Goal: Task Accomplishment & Management: Use online tool/utility

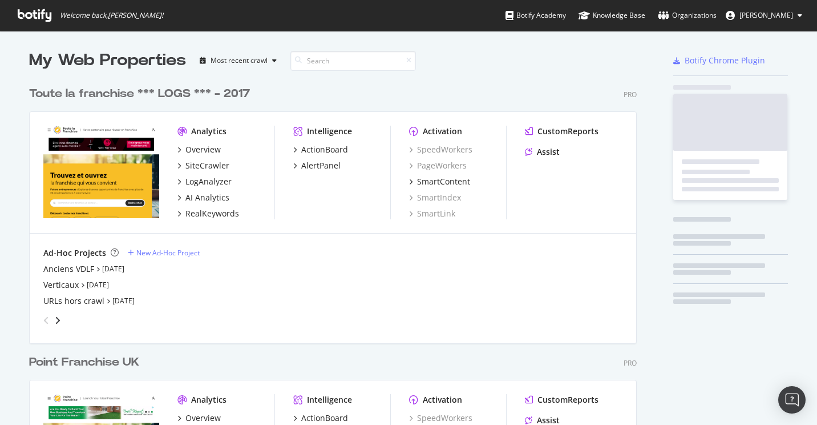
scroll to position [528, 609]
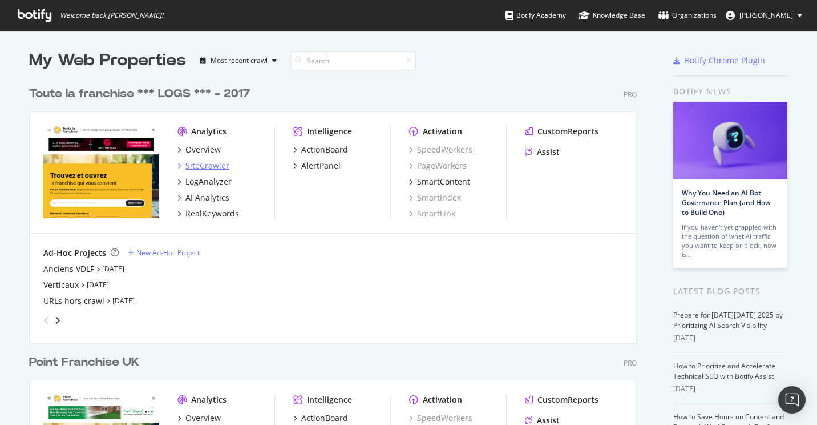
click at [200, 164] on div "SiteCrawler" at bounding box center [208, 165] width 44 height 11
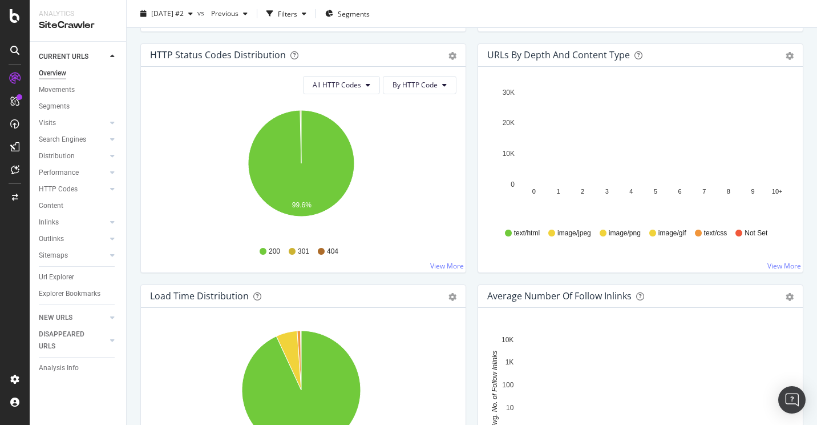
scroll to position [628, 0]
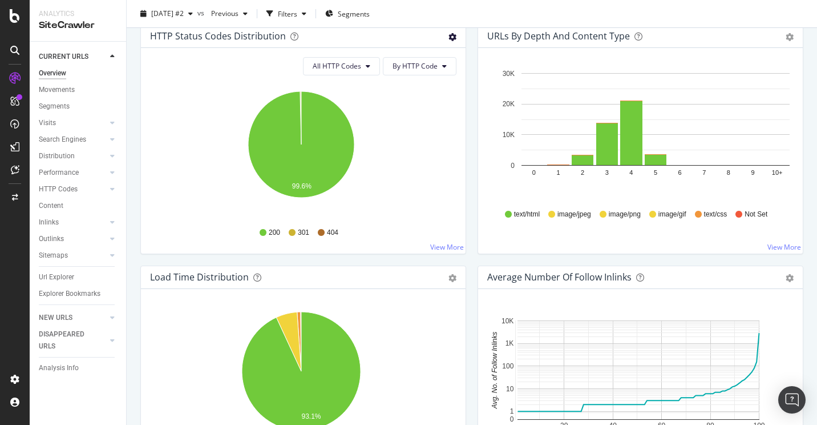
click at [450, 38] on icon "gear" at bounding box center [453, 37] width 8 height 8
click at [424, 79] on span "Table" at bounding box center [413, 79] width 104 height 15
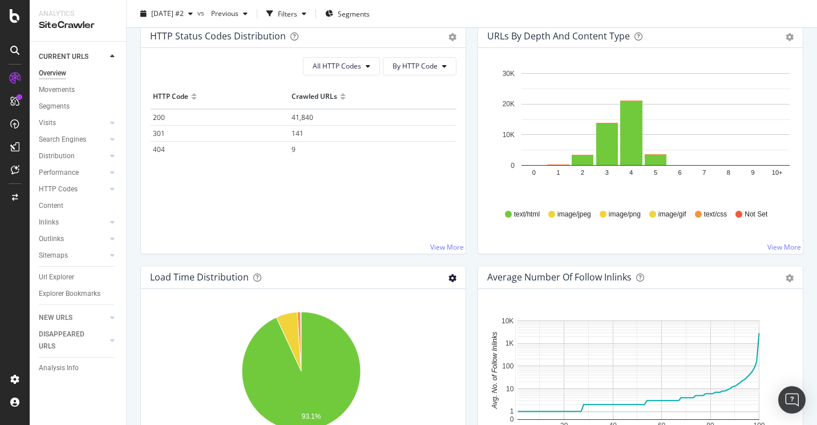
click at [449, 278] on icon "gear" at bounding box center [453, 278] width 8 height 8
click at [437, 320] on span "Table" at bounding box center [413, 320] width 104 height 15
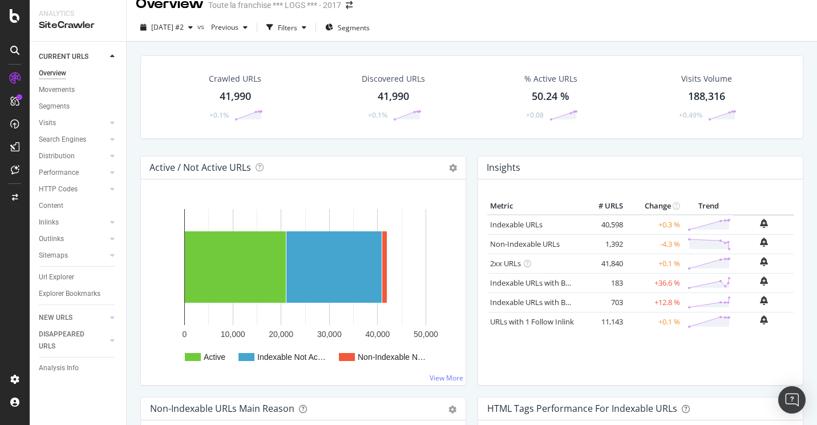
scroll to position [0, 0]
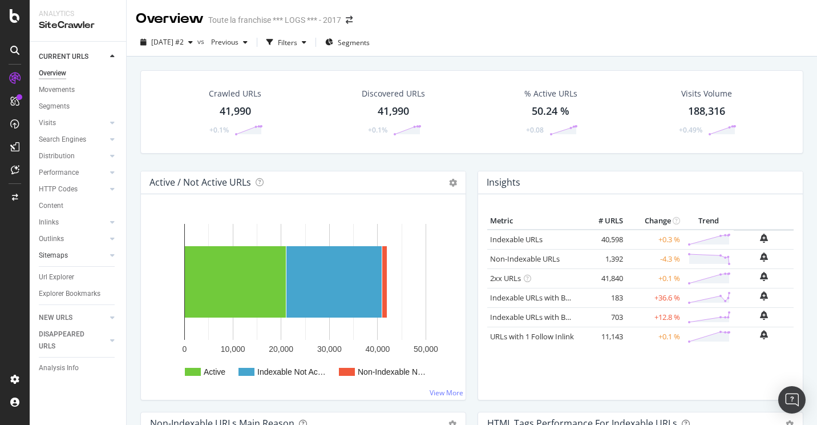
click at [94, 255] on link "Sitemaps" at bounding box center [73, 255] width 68 height 12
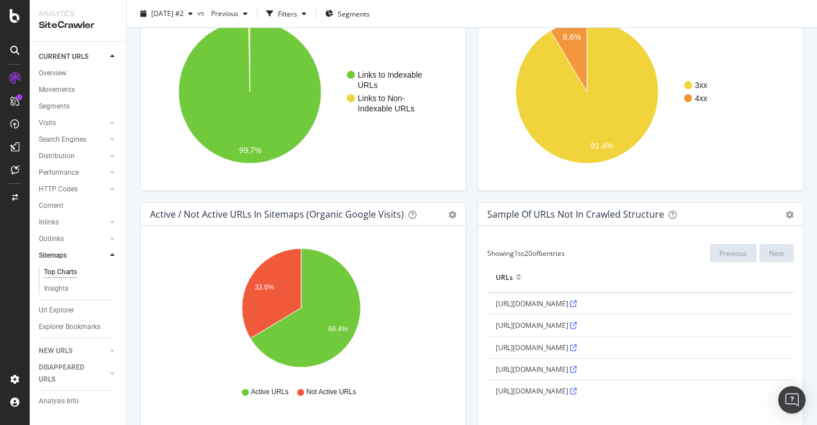
scroll to position [913, 0]
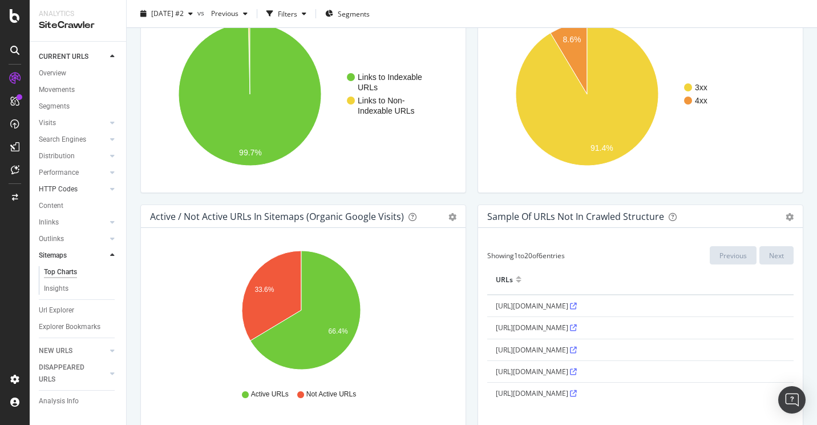
click at [79, 194] on link "HTTP Codes" at bounding box center [73, 189] width 68 height 12
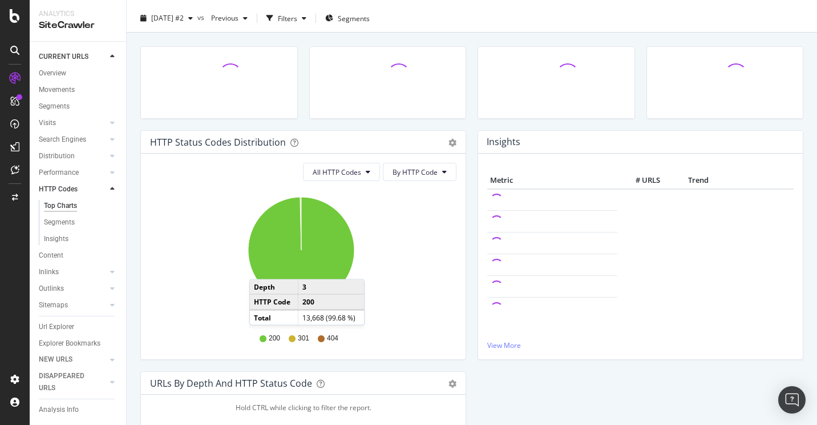
scroll to position [23, 0]
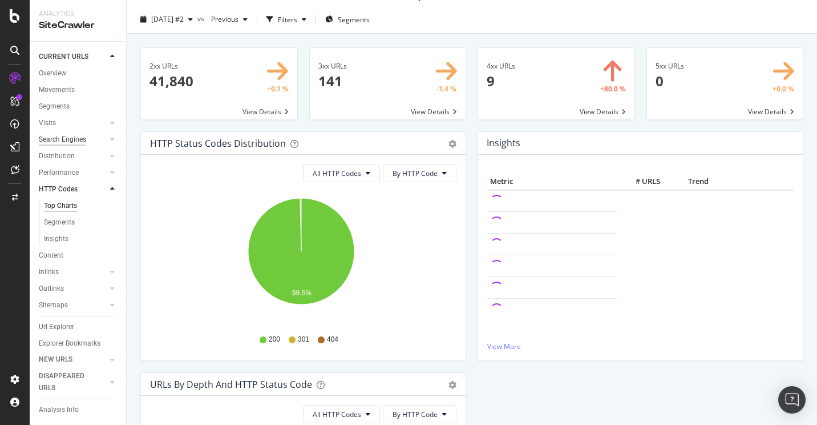
click at [79, 138] on div "Search Engines" at bounding box center [62, 140] width 47 height 12
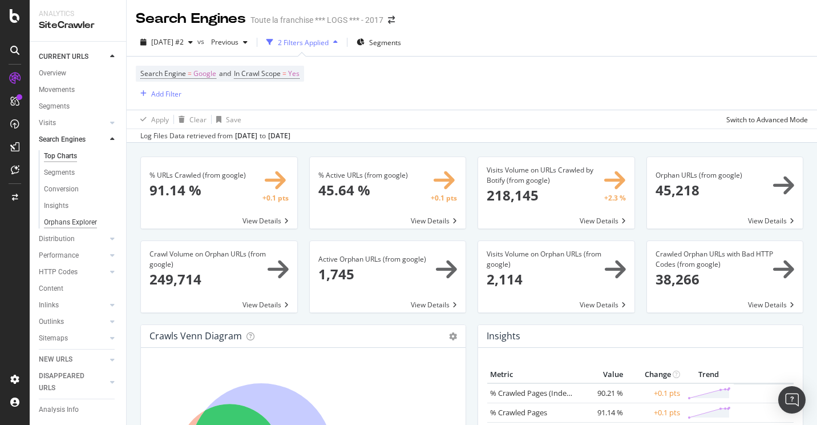
click at [86, 226] on div "Orphans Explorer" at bounding box center [70, 222] width 53 height 12
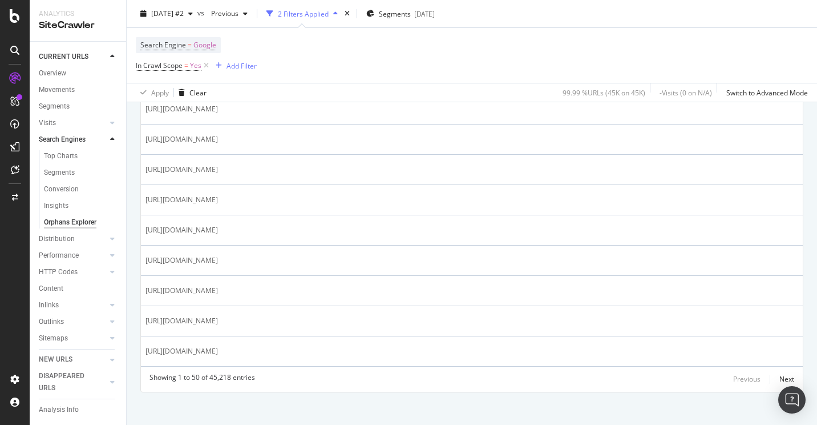
scroll to position [1548, 0]
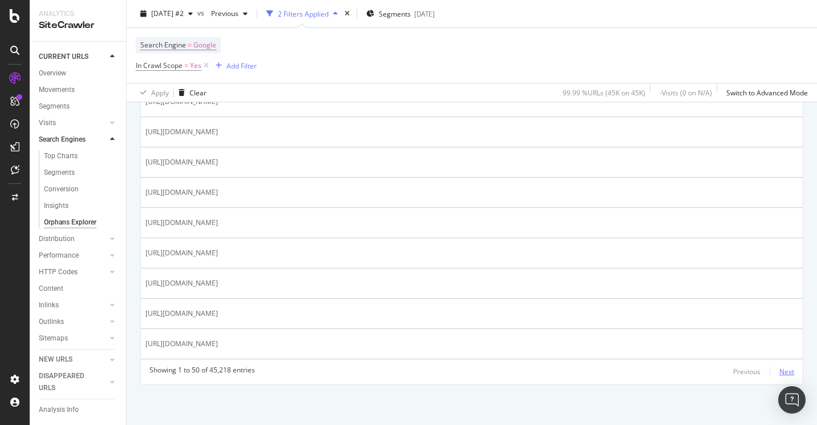
click at [780, 370] on div "Next" at bounding box center [787, 371] width 15 height 10
click at [784, 369] on div "Next" at bounding box center [787, 371] width 15 height 10
click at [95, 240] on div at bounding box center [100, 238] width 11 height 11
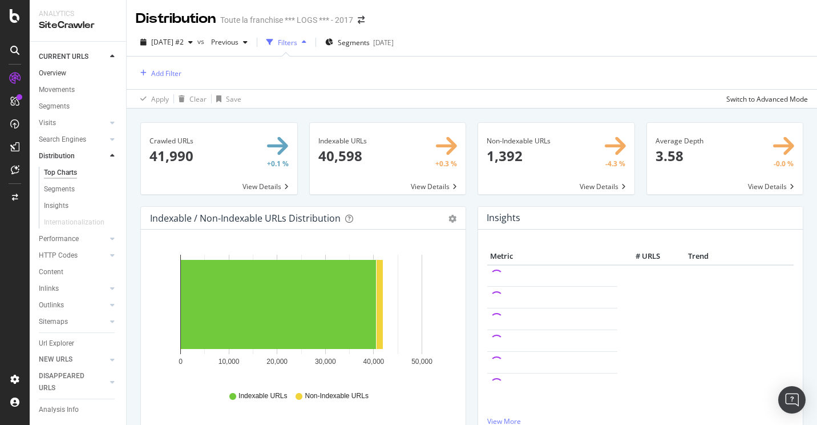
click at [68, 75] on link "Overview" at bounding box center [78, 73] width 79 height 12
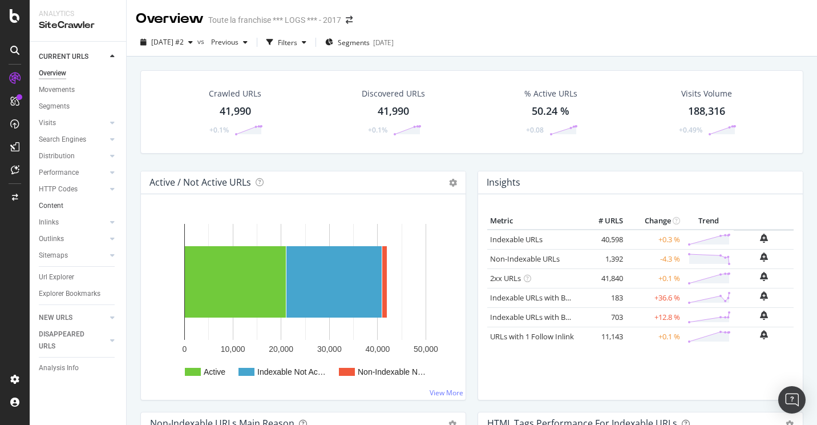
drag, startPoint x: 48, startPoint y: 204, endPoint x: 64, endPoint y: 207, distance: 16.2
click at [48, 204] on div "Content" at bounding box center [51, 206] width 25 height 12
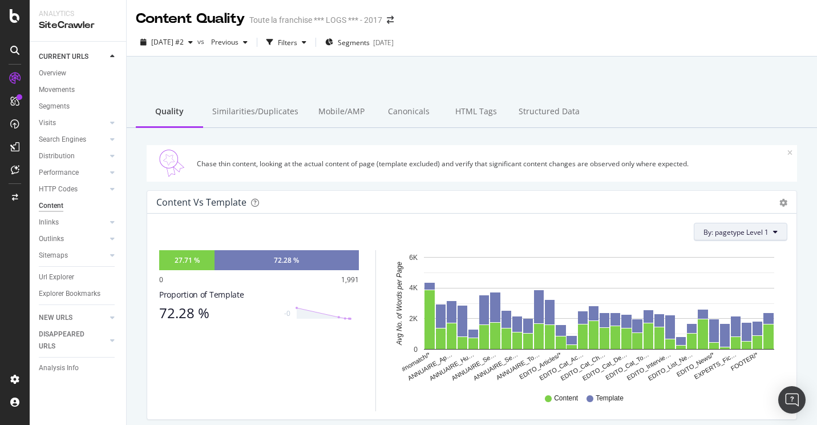
click at [774, 235] on icon at bounding box center [776, 231] width 5 height 7
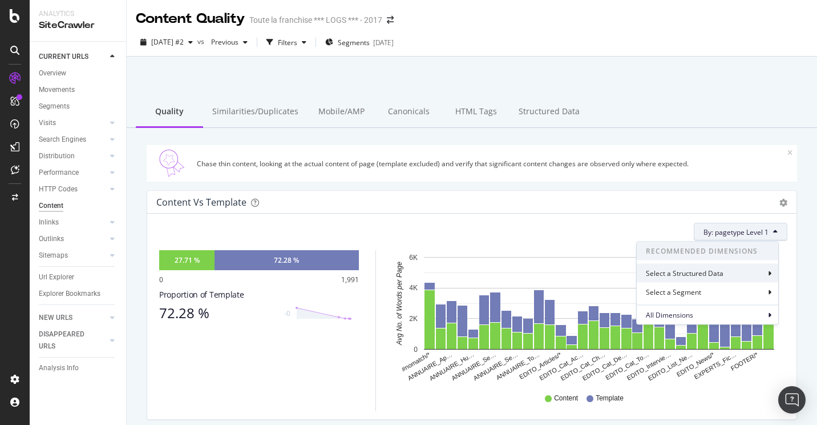
click at [762, 276] on div "Select a Structured Data" at bounding box center [708, 273] width 142 height 19
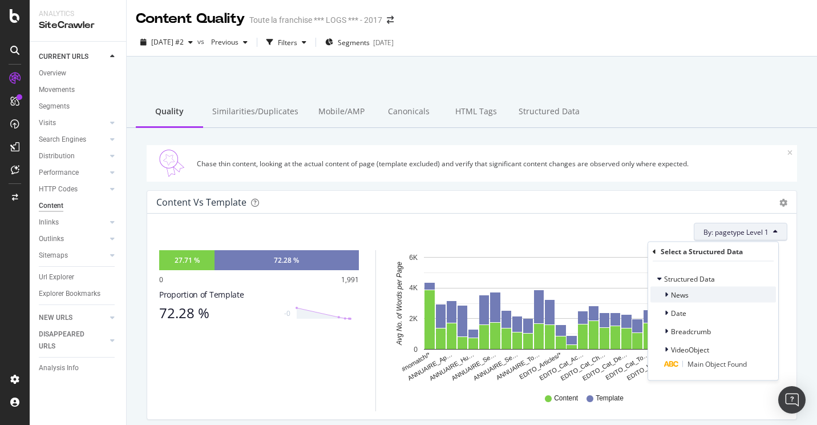
click at [758, 288] on div "News" at bounding box center [714, 295] width 126 height 16
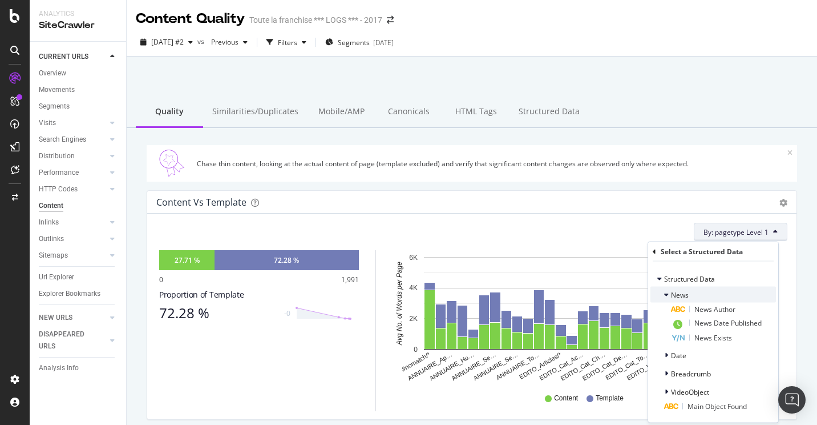
click at [758, 288] on div "News" at bounding box center [714, 295] width 126 height 16
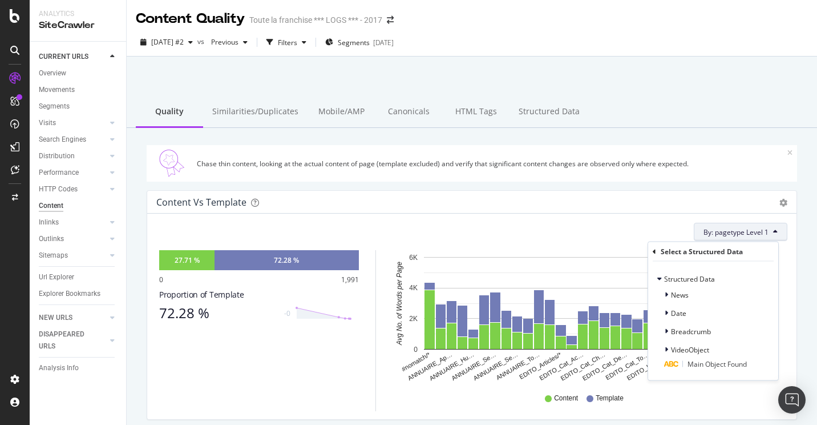
click at [644, 217] on div "By: pagetype Level 1 Select a Structured Data Structured Data News Date Breadcr…" at bounding box center [472, 316] width 650 height 206
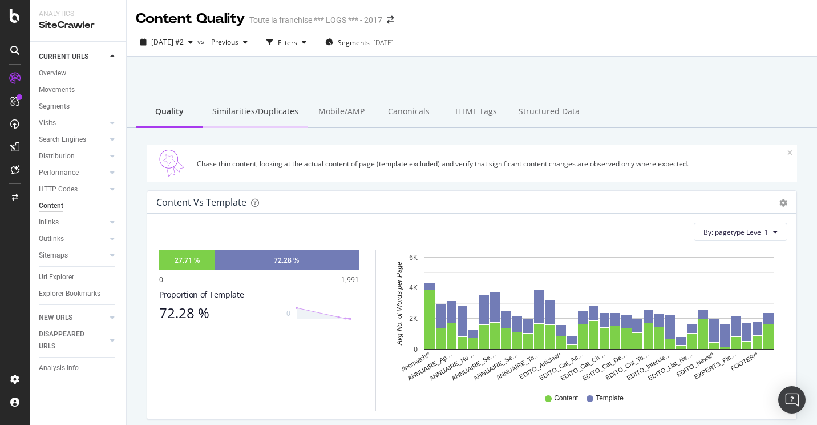
click at [279, 119] on div "Similarities/Duplicates" at bounding box center [255, 111] width 104 height 31
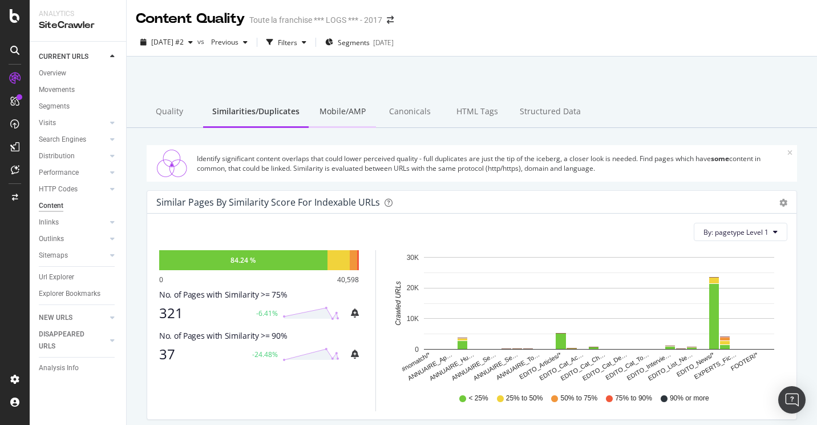
click at [361, 114] on div "Mobile/AMP" at bounding box center [342, 111] width 67 height 31
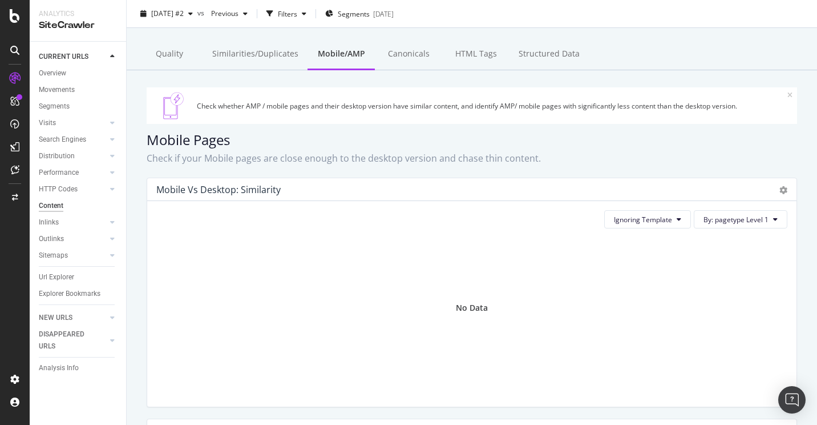
scroll to position [57, 0]
click at [406, 64] on div "Canonicals" at bounding box center [408, 54] width 67 height 31
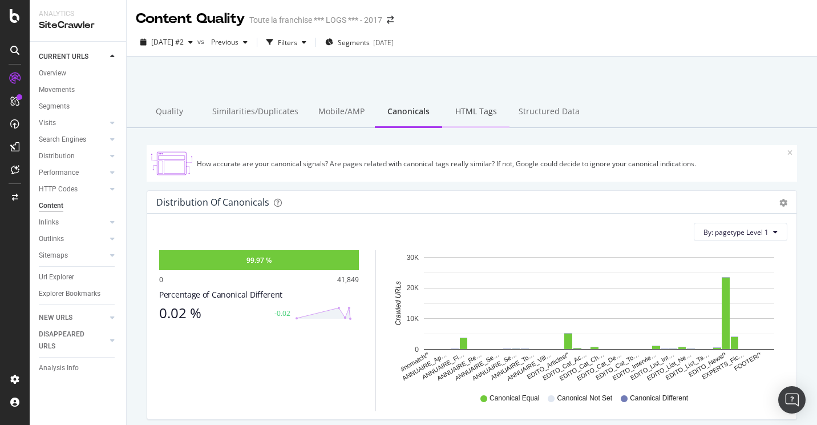
click at [480, 112] on div "HTML Tags" at bounding box center [475, 111] width 67 height 31
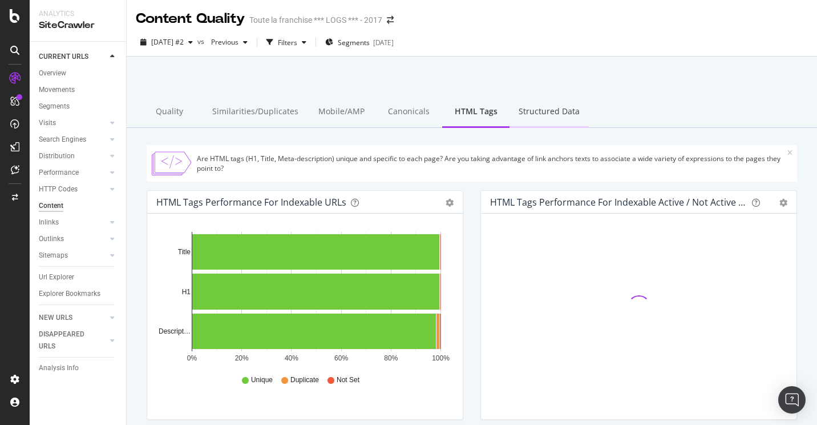
click at [530, 108] on div "Structured Data" at bounding box center [549, 111] width 79 height 31
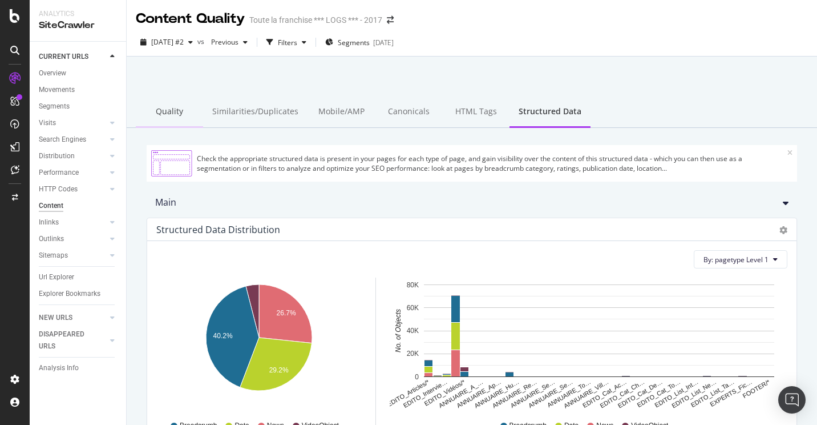
click at [179, 111] on div "Quality" at bounding box center [169, 111] width 67 height 31
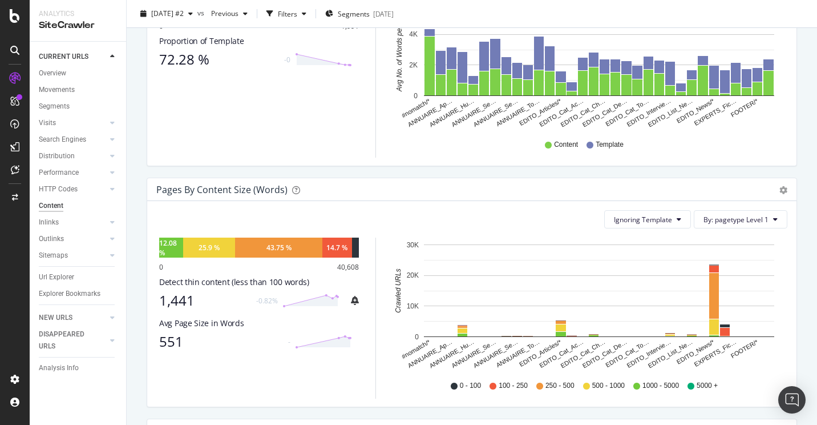
scroll to position [343, 0]
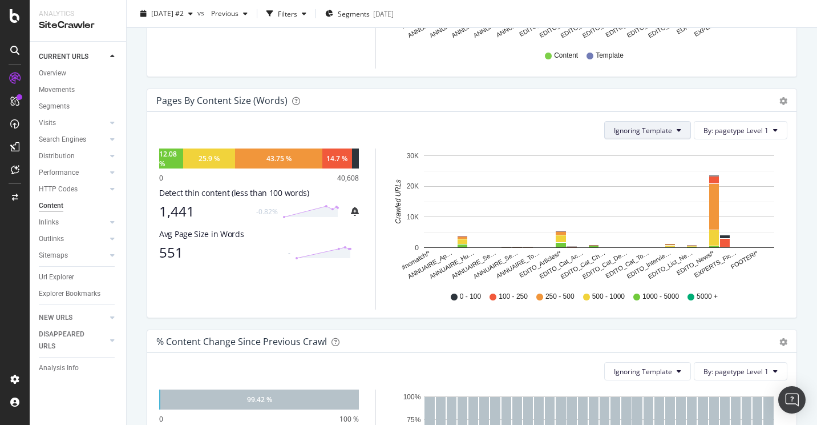
click at [680, 132] on button "Ignoring Template" at bounding box center [648, 130] width 87 height 18
click at [656, 108] on div "Pages by Content Size (Words) Pie Chart (by Percentage) Table Export as CSV Add…" at bounding box center [472, 100] width 650 height 23
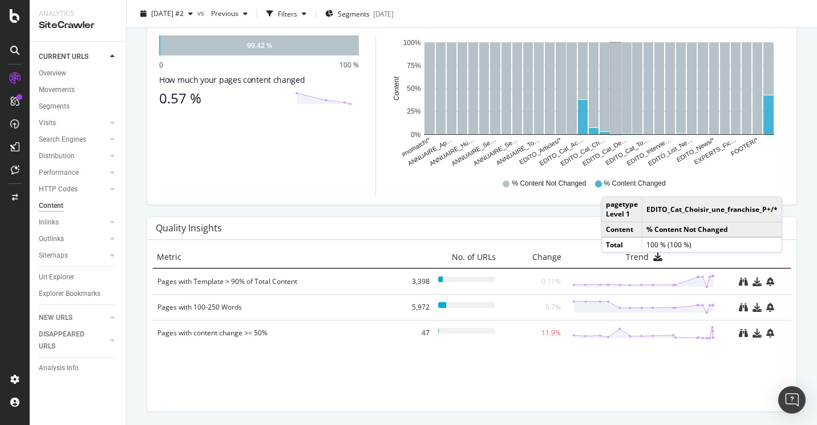
scroll to position [735, 0]
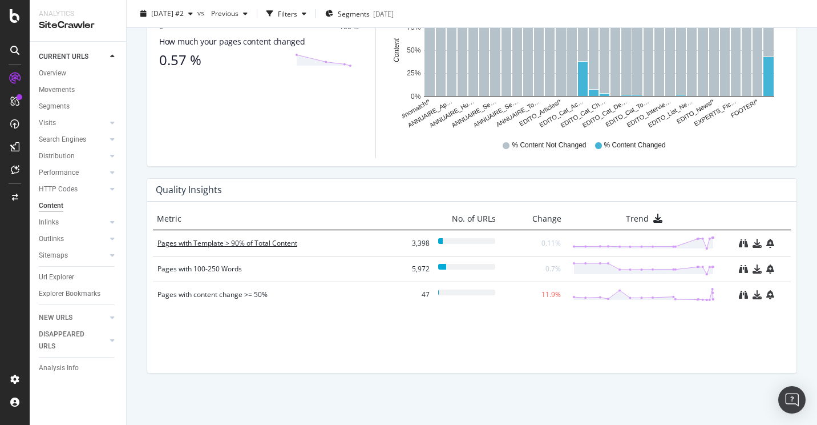
click at [285, 243] on div "Pages with Template > 90% of Total Content" at bounding box center [275, 242] width 235 height 11
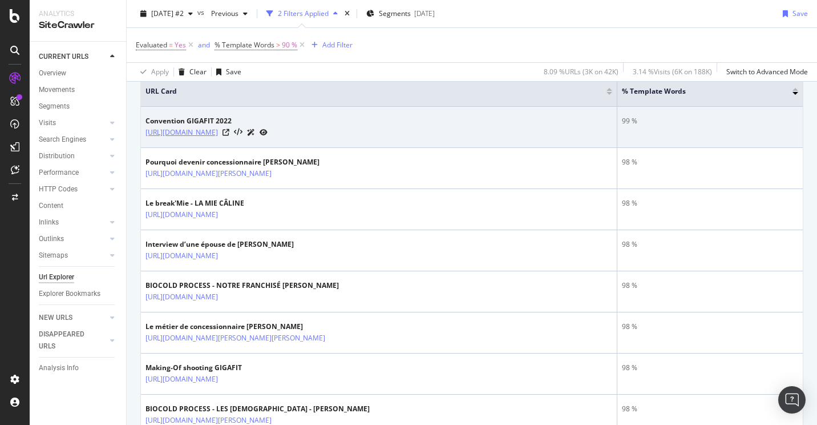
scroll to position [343, 0]
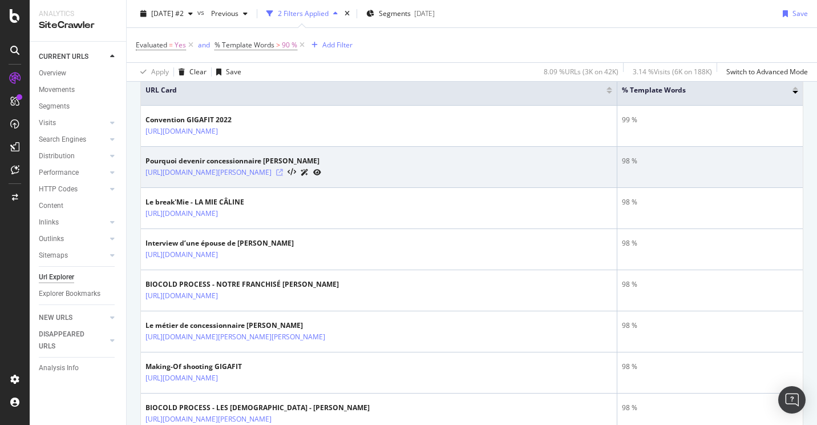
click at [283, 170] on icon at bounding box center [279, 172] width 7 height 7
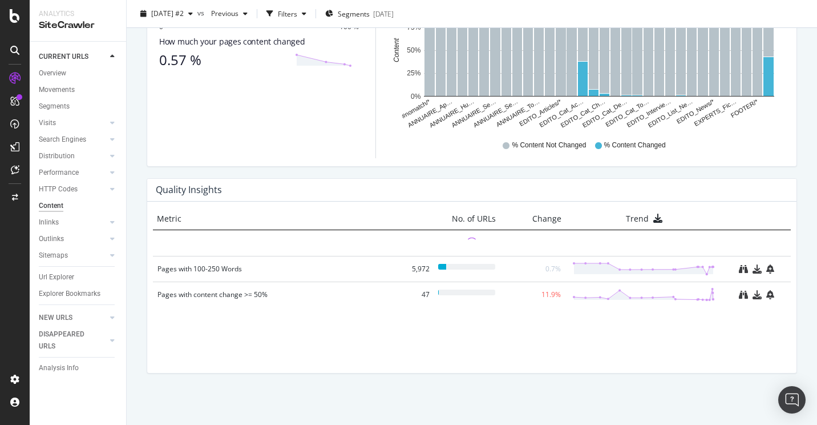
scroll to position [735, 0]
click at [238, 264] on div "Pages with 100-250 Words" at bounding box center [275, 268] width 235 height 11
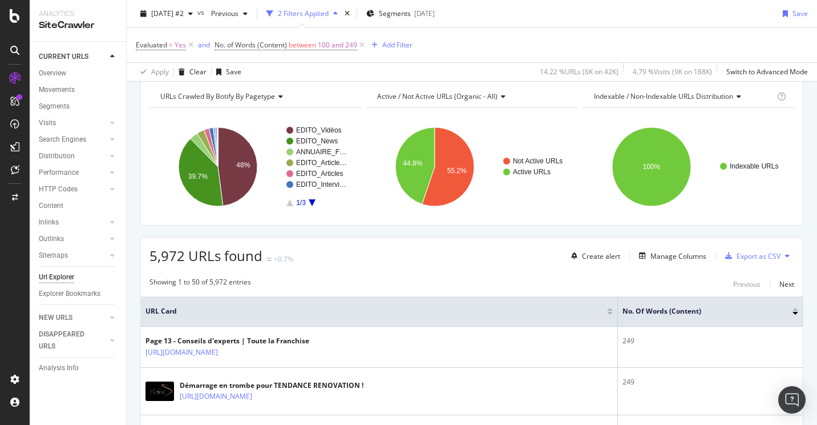
scroll to position [114, 0]
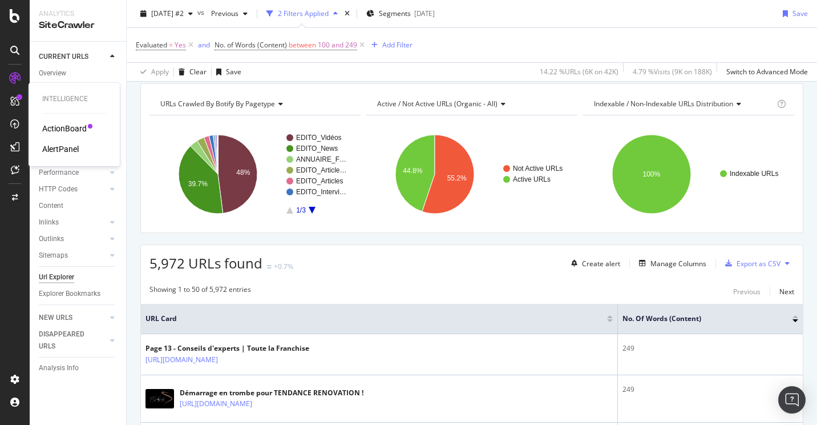
click at [67, 127] on div "ActionBoard" at bounding box center [64, 128] width 45 height 11
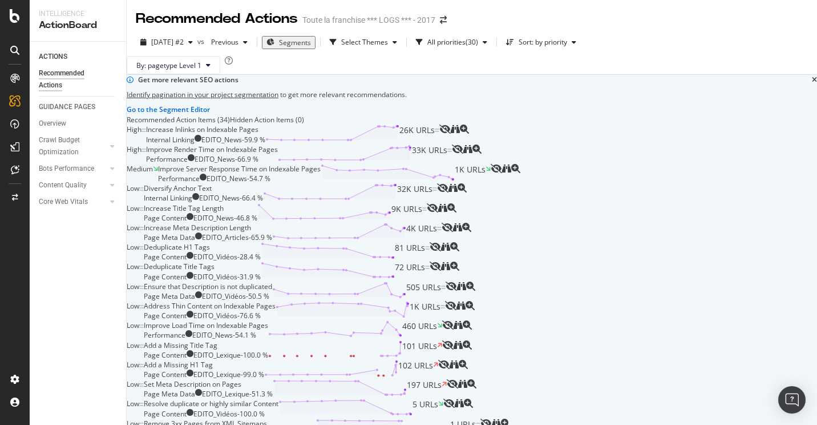
click at [404, 144] on div "Increase Inlinks on Indexable Pages Internal Linking EDITO_News - 59.9 % 26K UR…" at bounding box center [292, 133] width 293 height 19
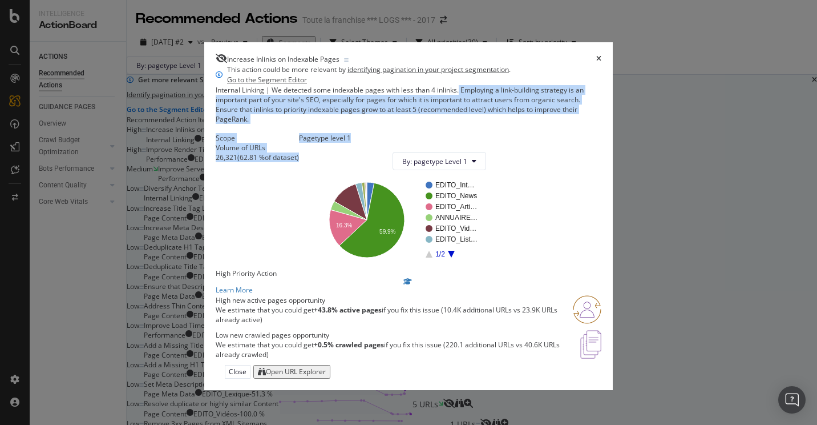
drag, startPoint x: 453, startPoint y: 109, endPoint x: 526, endPoint y: 134, distance: 77.1
click at [526, 134] on div "This action could be more relevant by identifying pagination in your project se…" at bounding box center [409, 215] width 386 height 301
click at [521, 124] on div "Internal Linking | We detected some indexable pages with less than 4 inlinks. E…" at bounding box center [409, 104] width 386 height 39
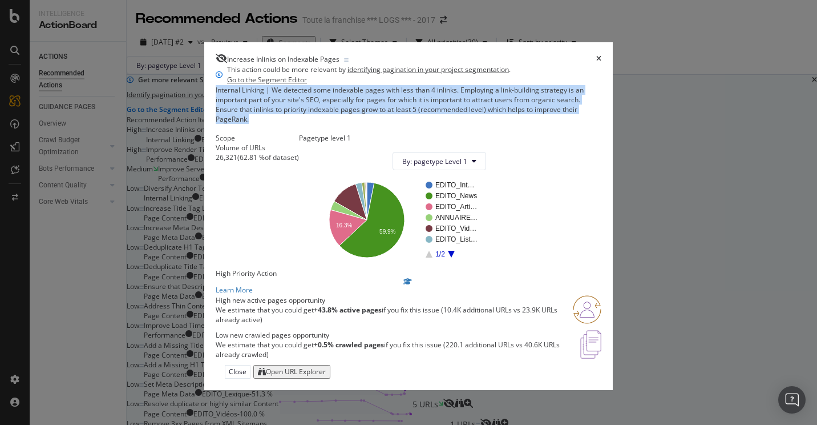
drag, startPoint x: 525, startPoint y: 128, endPoint x: 364, endPoint y: 94, distance: 164.5
click at [364, 94] on div "This action could be more relevant by identifying pagination in your project se…" at bounding box center [409, 215] width 386 height 301
click at [602, 55] on icon "times" at bounding box center [599, 58] width 5 height 7
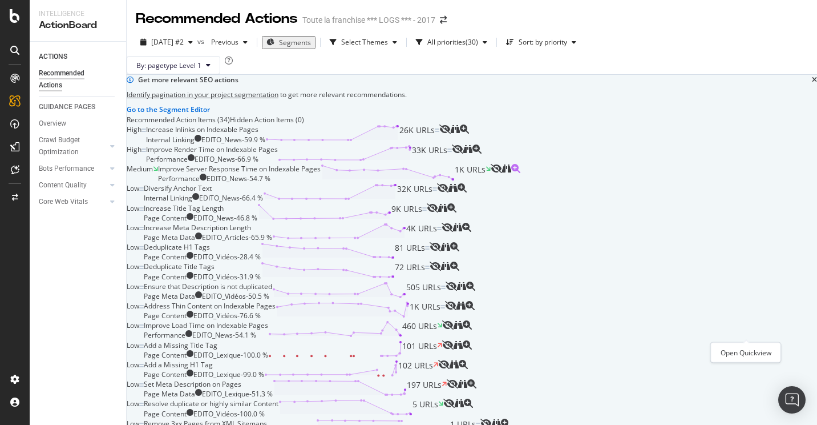
click at [521, 173] on icon "magnifying-glass-plus" at bounding box center [515, 168] width 9 height 9
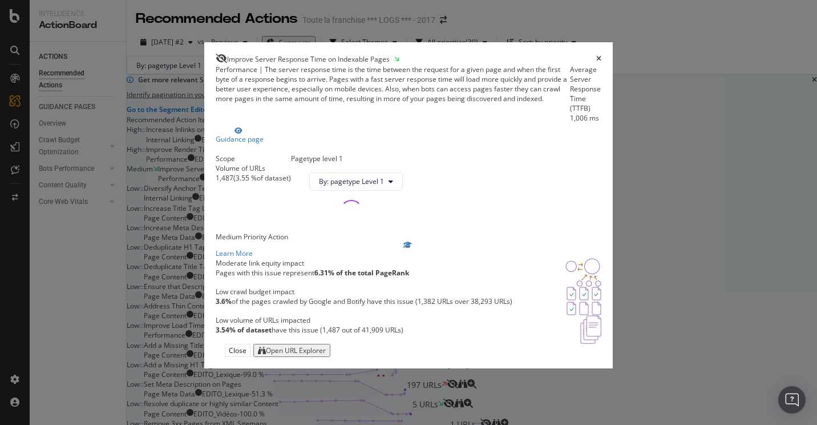
click at [602, 54] on div "times" at bounding box center [599, 59] width 5 height 10
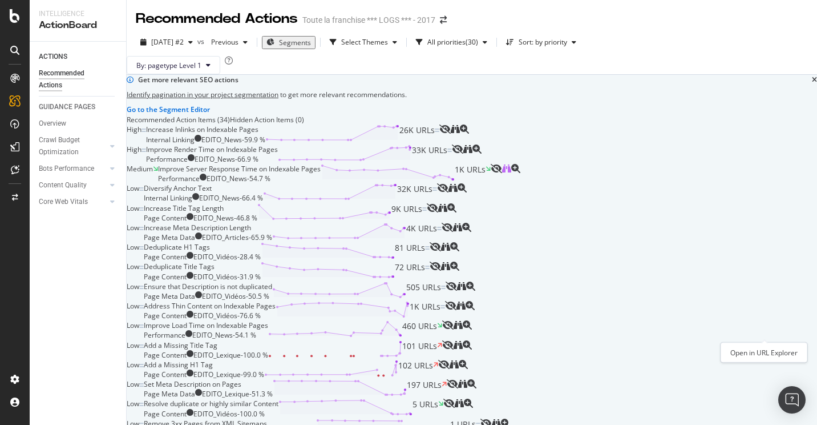
click at [511, 173] on icon "binoculars" at bounding box center [506, 168] width 9 height 9
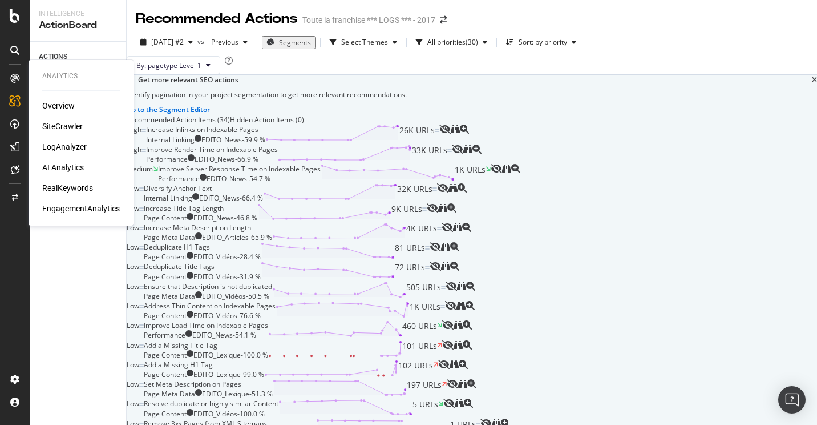
click at [47, 102] on div "Overview" at bounding box center [58, 105] width 33 height 11
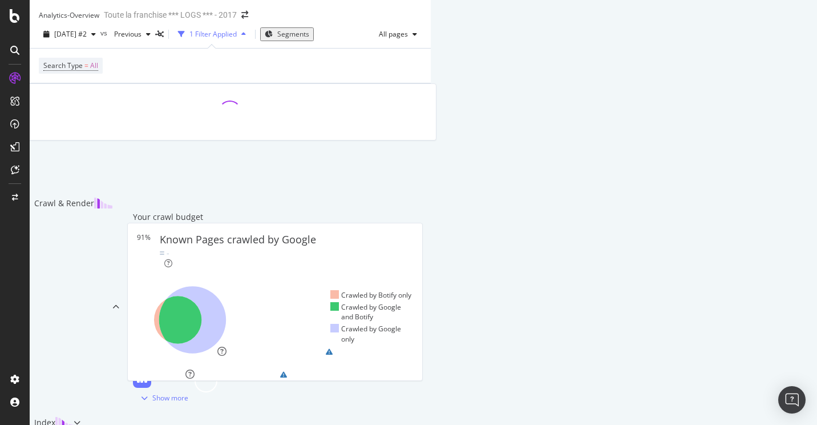
click at [246, 38] on icon "button" at bounding box center [243, 34] width 5 height 7
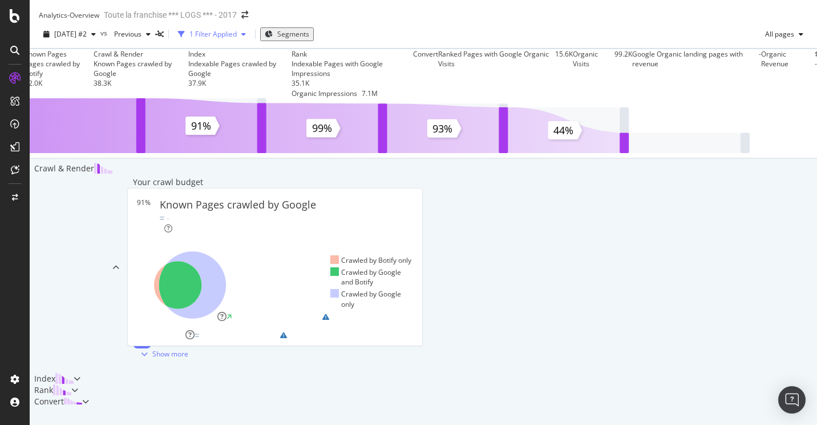
click at [251, 38] on div "button" at bounding box center [244, 34] width 14 height 7
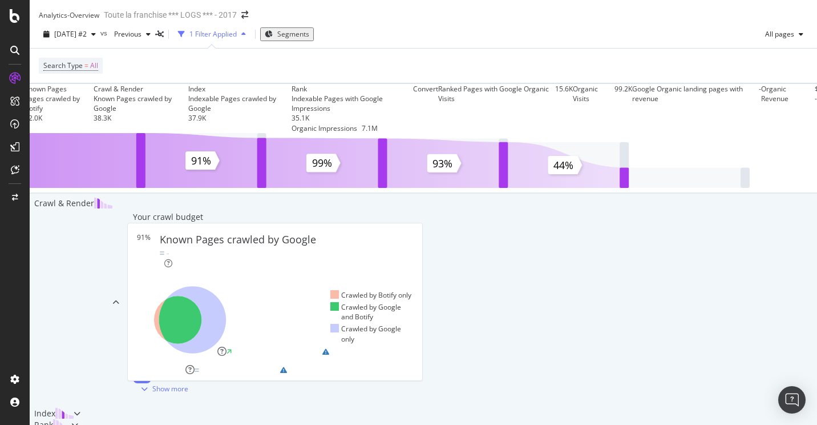
click at [251, 38] on div "1 Filter Applied" at bounding box center [212, 34] width 77 height 17
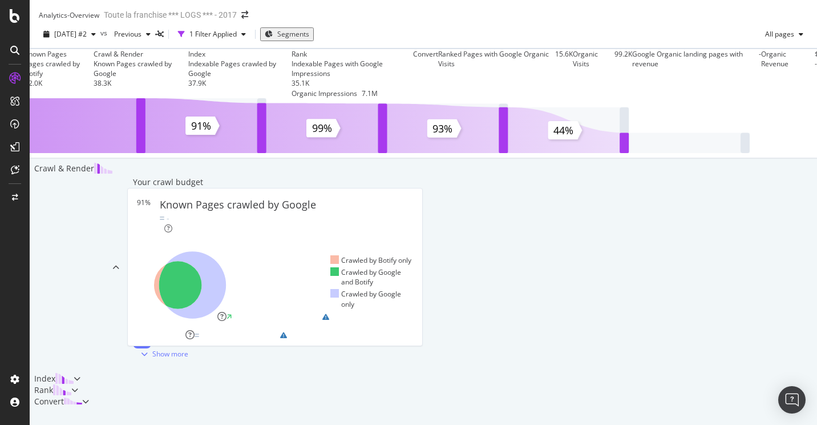
scroll to position [285, 0]
click at [323, 312] on div "Pages Crawled Quickly" at bounding box center [287, 321] width 72 height 18
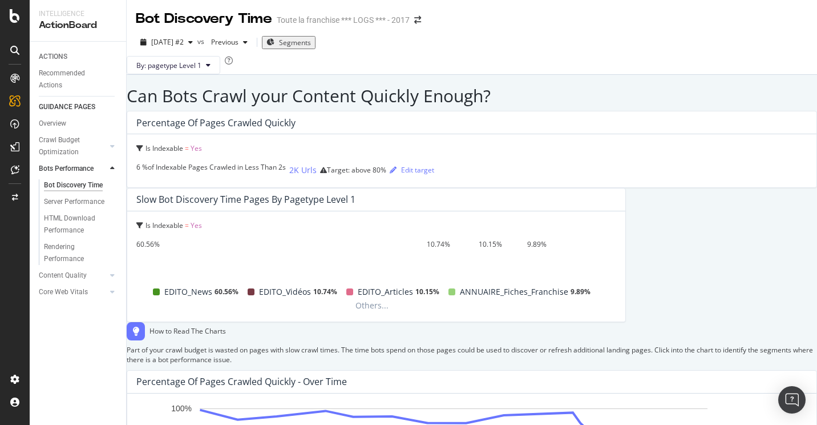
scroll to position [622, 0]
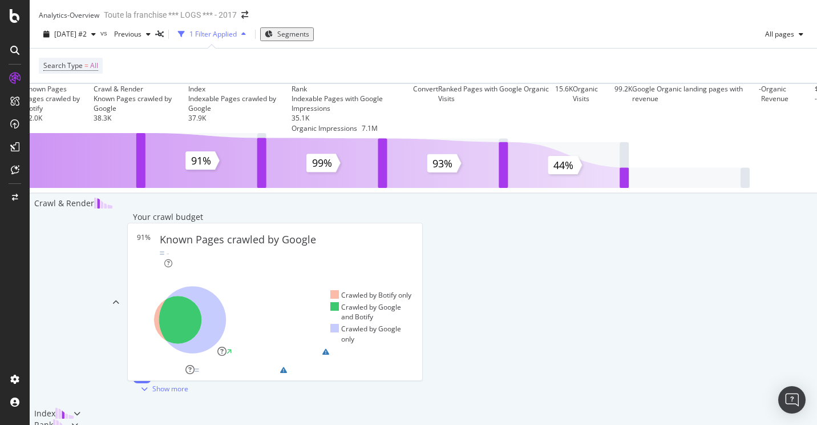
scroll to position [400, 0]
click at [217, 365] on div "22%" at bounding box center [211, 370] width 14 height 10
click at [80, 408] on div "Index" at bounding box center [55, 413] width 51 height 11
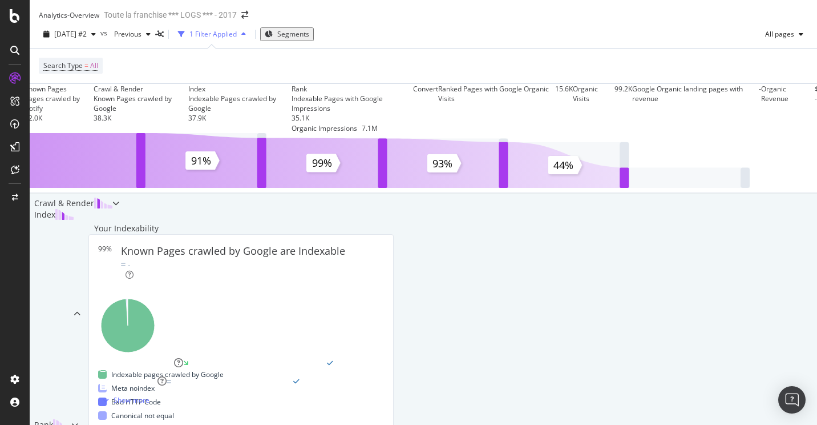
scroll to position [315, 0]
click at [327, 358] on div "Landing Pages with Duplicate Content" at bounding box center [267, 367] width 120 height 18
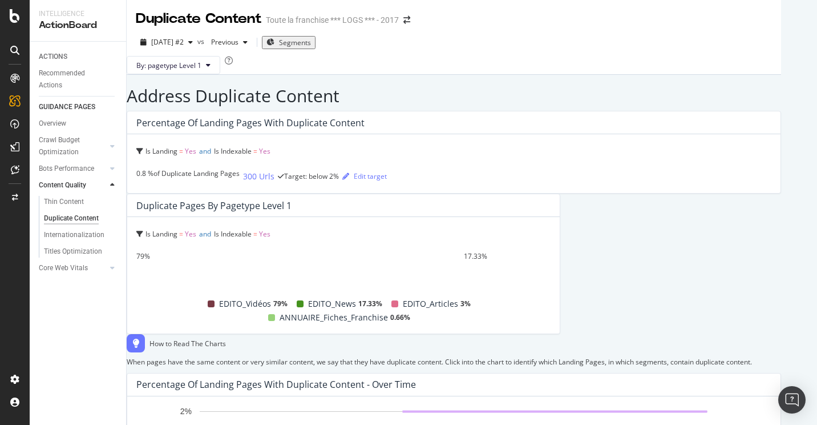
scroll to position [428, 0]
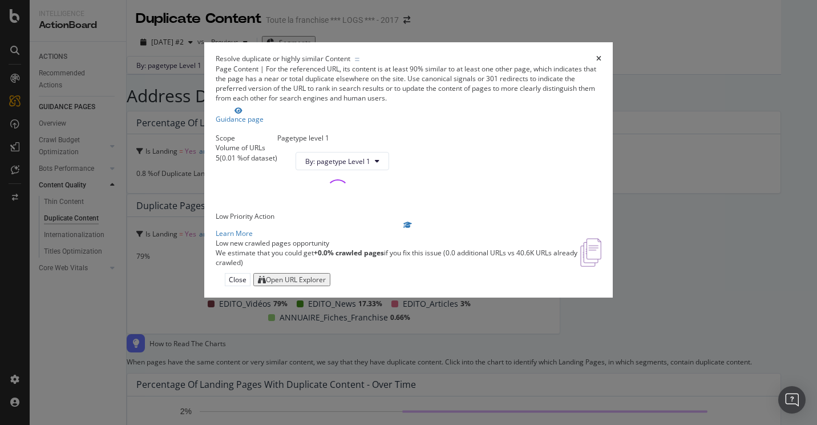
drag, startPoint x: 621, startPoint y: 34, endPoint x: 621, endPoint y: 41, distance: 6.3
click at [602, 55] on icon "times" at bounding box center [599, 58] width 5 height 7
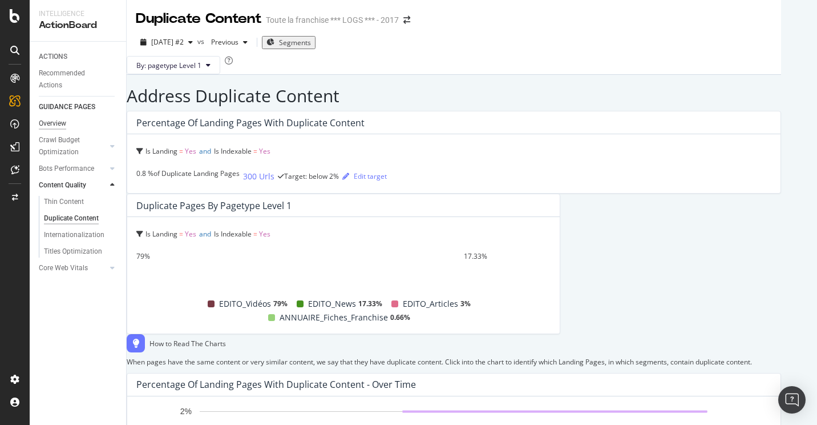
click at [58, 127] on div "Overview" at bounding box center [52, 124] width 27 height 12
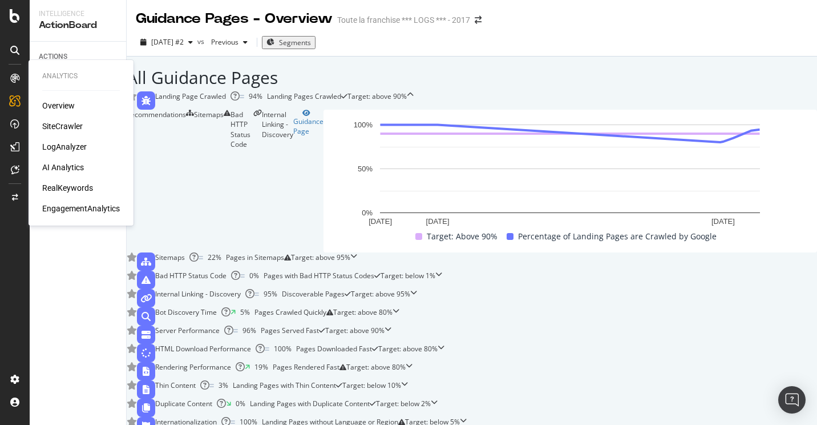
click at [62, 104] on div "Overview" at bounding box center [58, 105] width 33 height 11
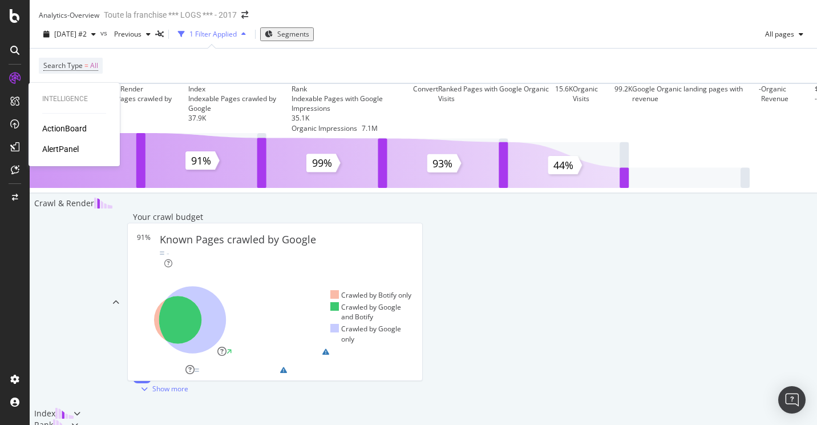
click at [54, 126] on div "ActionBoard" at bounding box center [64, 128] width 45 height 11
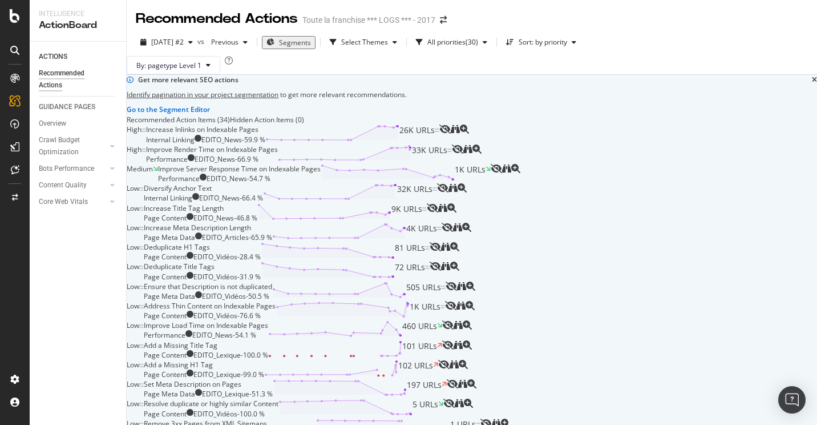
scroll to position [663, 0]
click at [264, 369] on div "Page Content EDITO_Lexique - 99.0 %" at bounding box center [204, 374] width 120 height 10
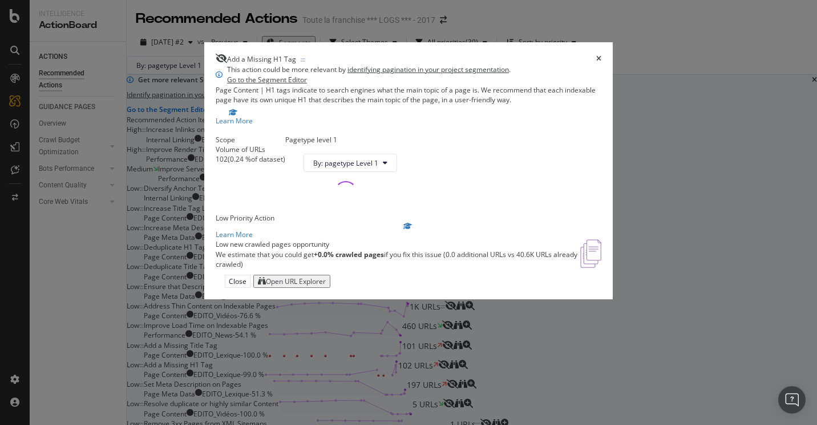
scroll to position [49, 0]
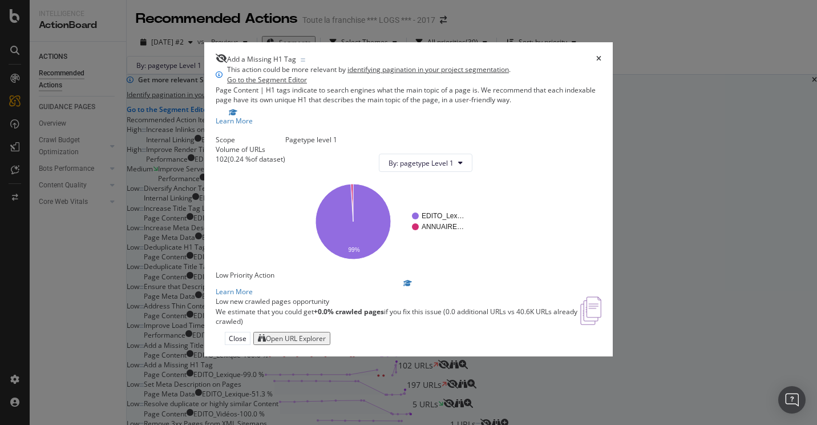
click at [602, 54] on div "Add a Missing H1 Tag" at bounding box center [409, 59] width 386 height 10
click at [602, 55] on icon "times" at bounding box center [599, 58] width 5 height 7
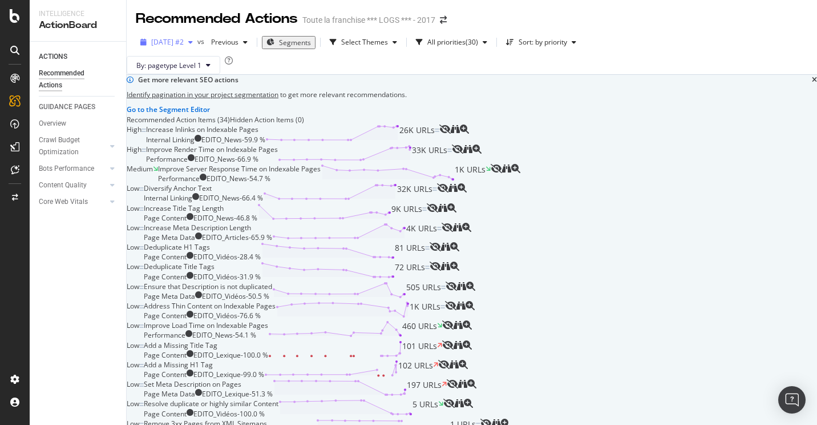
click at [198, 42] on div "button" at bounding box center [191, 42] width 14 height 7
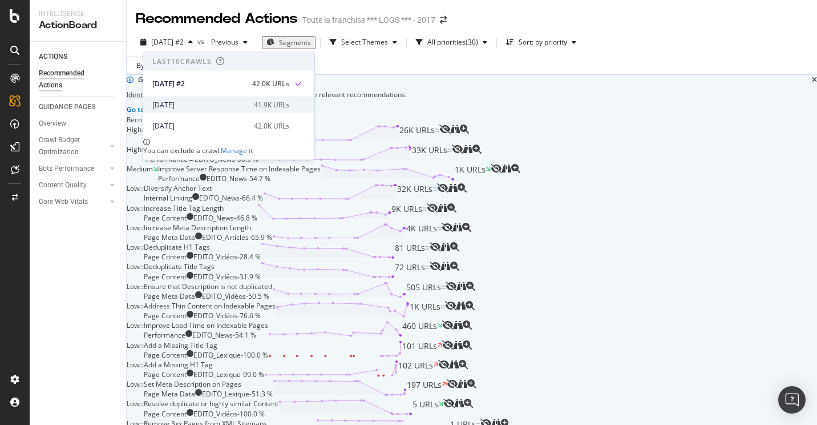
click at [236, 108] on div "[DATE]" at bounding box center [199, 104] width 95 height 10
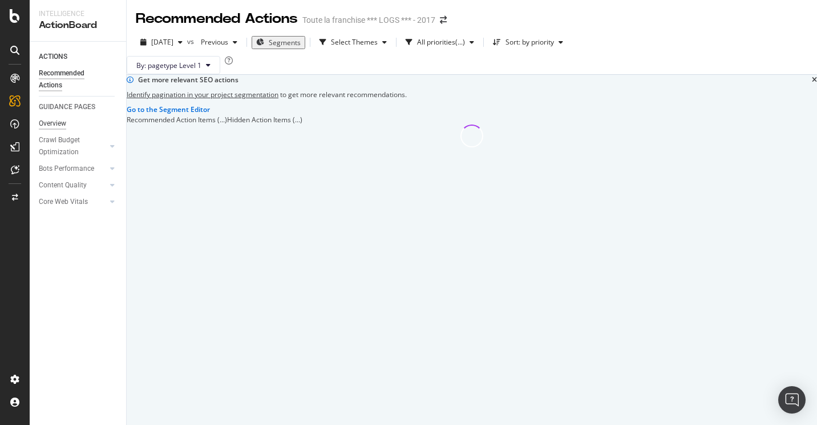
click at [63, 123] on div "Overview" at bounding box center [52, 124] width 27 height 12
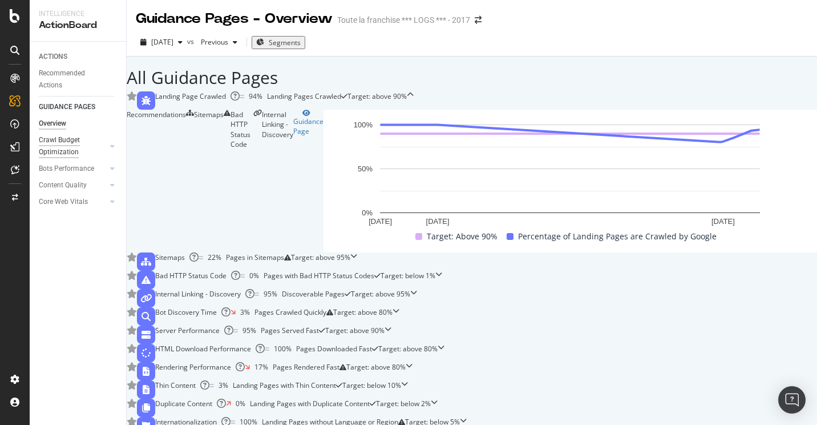
click at [59, 148] on div "Crawl Budget Optimization" at bounding box center [69, 146] width 60 height 24
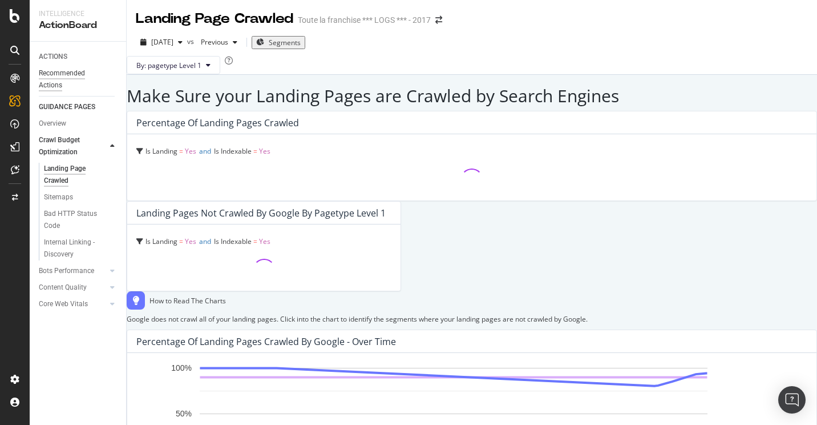
click at [56, 74] on div "Recommended Actions" at bounding box center [73, 79] width 69 height 24
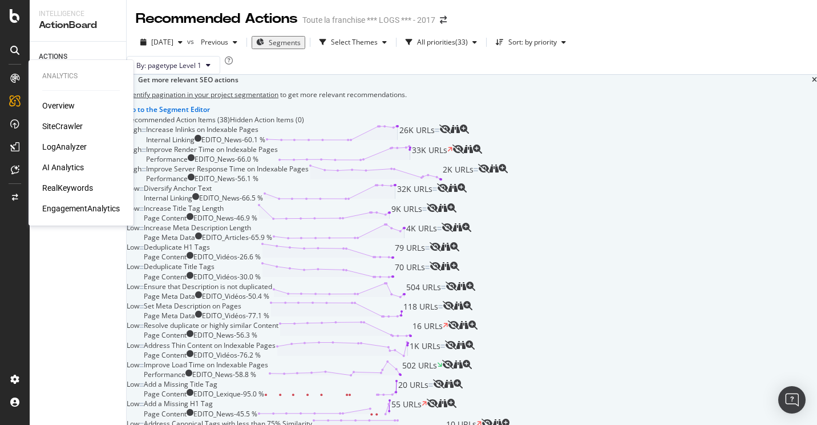
click at [61, 106] on div "Overview" at bounding box center [58, 105] width 33 height 11
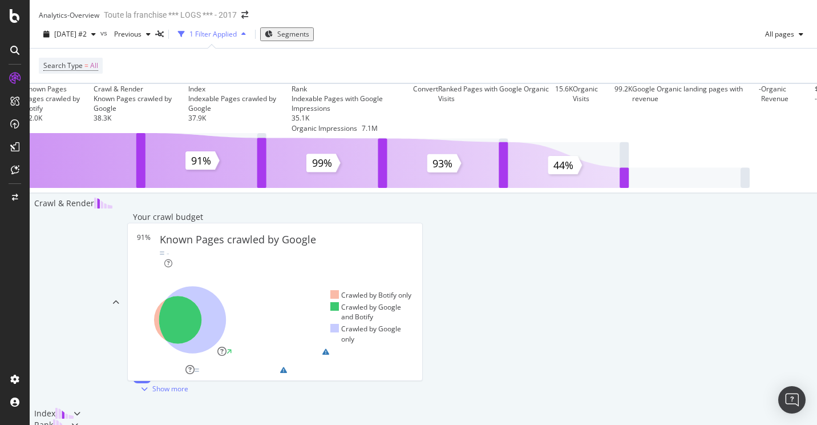
scroll to position [57, 0]
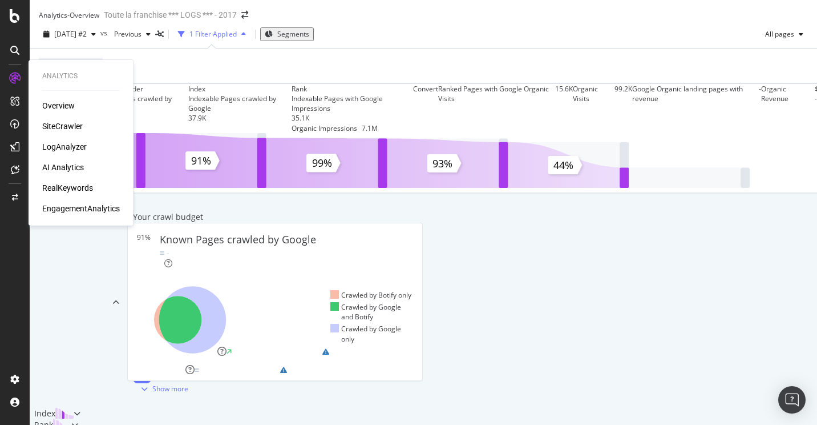
click at [64, 124] on div "SiteCrawler" at bounding box center [62, 125] width 41 height 11
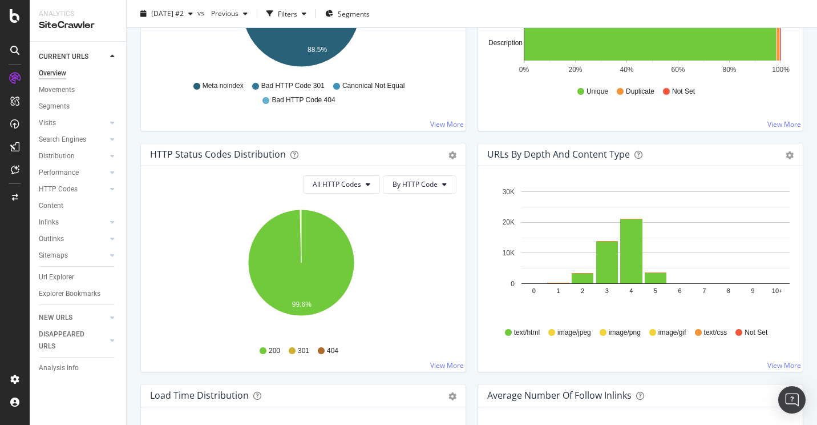
scroll to position [514, 0]
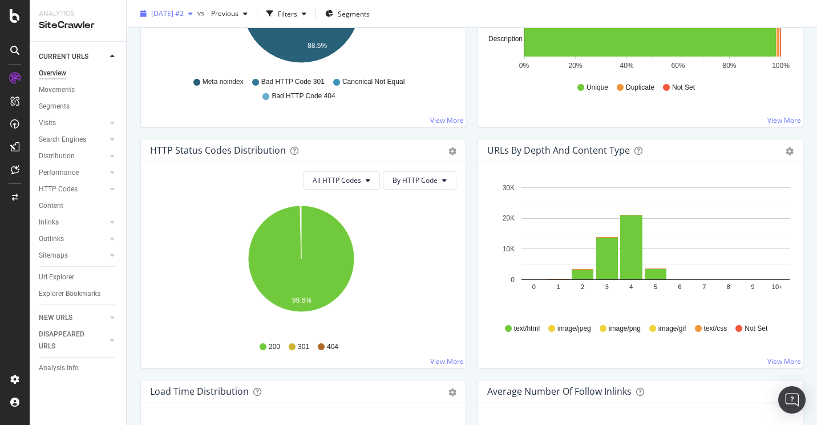
click at [184, 13] on span "[DATE] #2" at bounding box center [167, 14] width 33 height 10
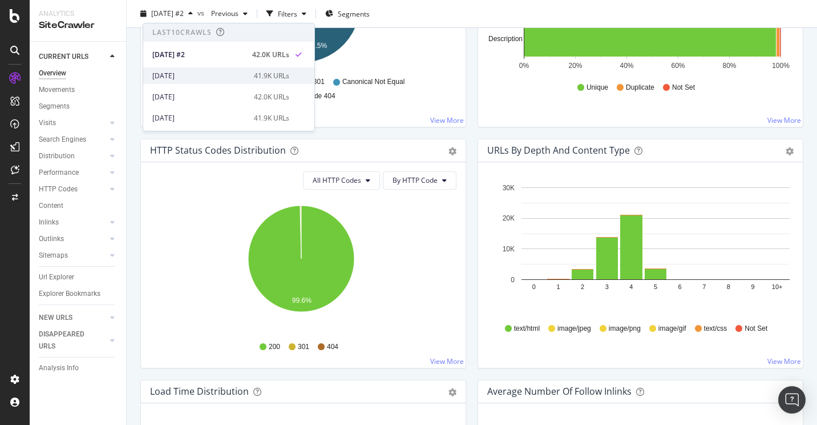
click at [213, 75] on div "[DATE]" at bounding box center [199, 76] width 95 height 10
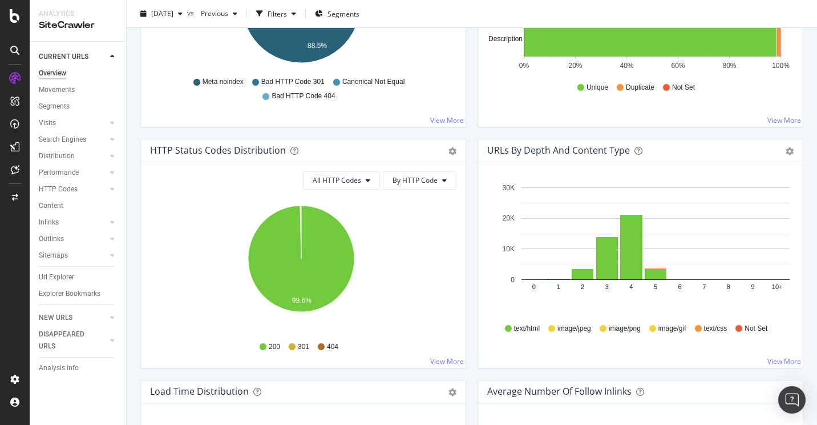
scroll to position [514, 0]
click at [187, 10] on div "[DATE]" at bounding box center [161, 13] width 51 height 17
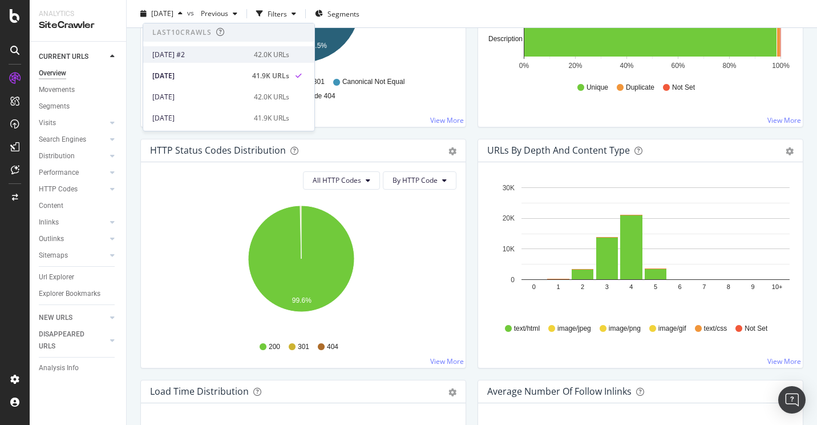
click at [208, 57] on div "[DATE] #2" at bounding box center [199, 55] width 95 height 10
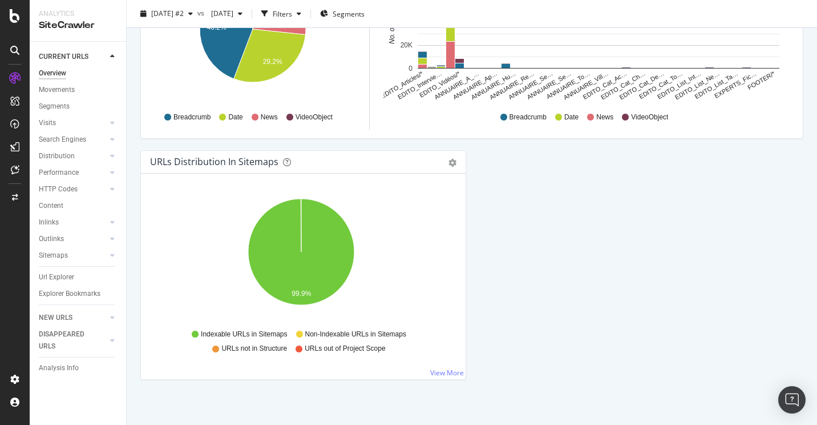
scroll to position [1233, 0]
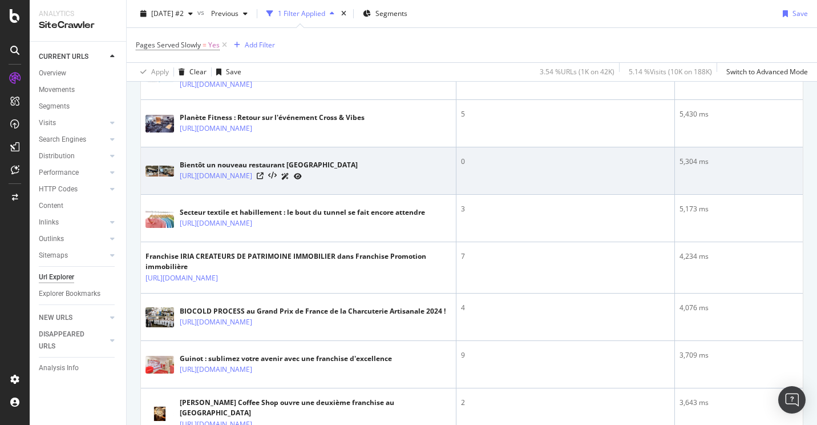
scroll to position [457, 0]
